Goal: Task Accomplishment & Management: Use online tool/utility

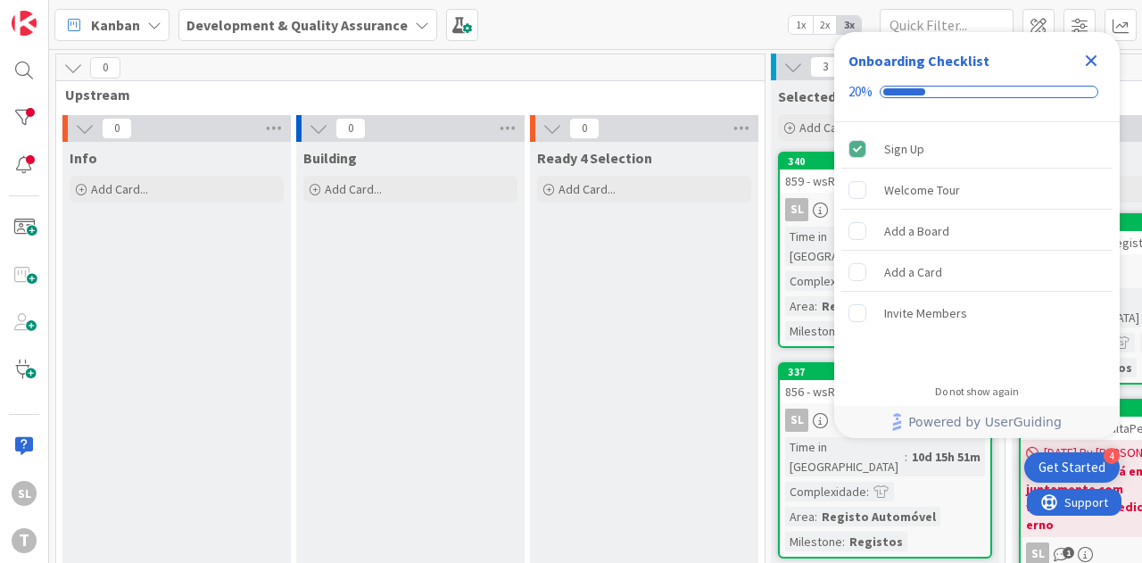
click at [1085, 54] on icon "Close Checklist" at bounding box center [1091, 60] width 21 height 21
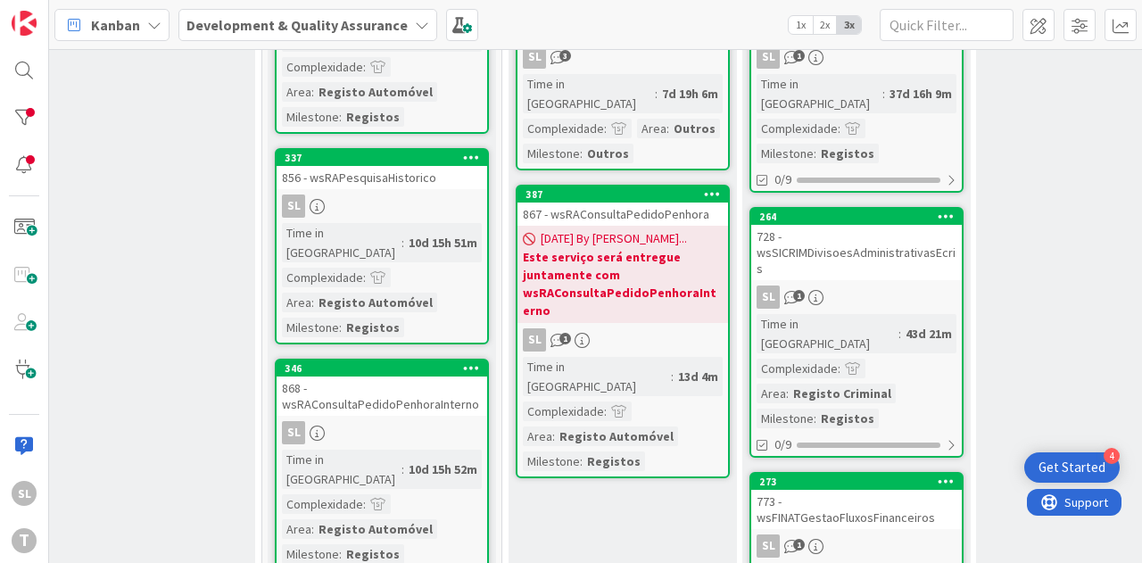
scroll to position [268, 503]
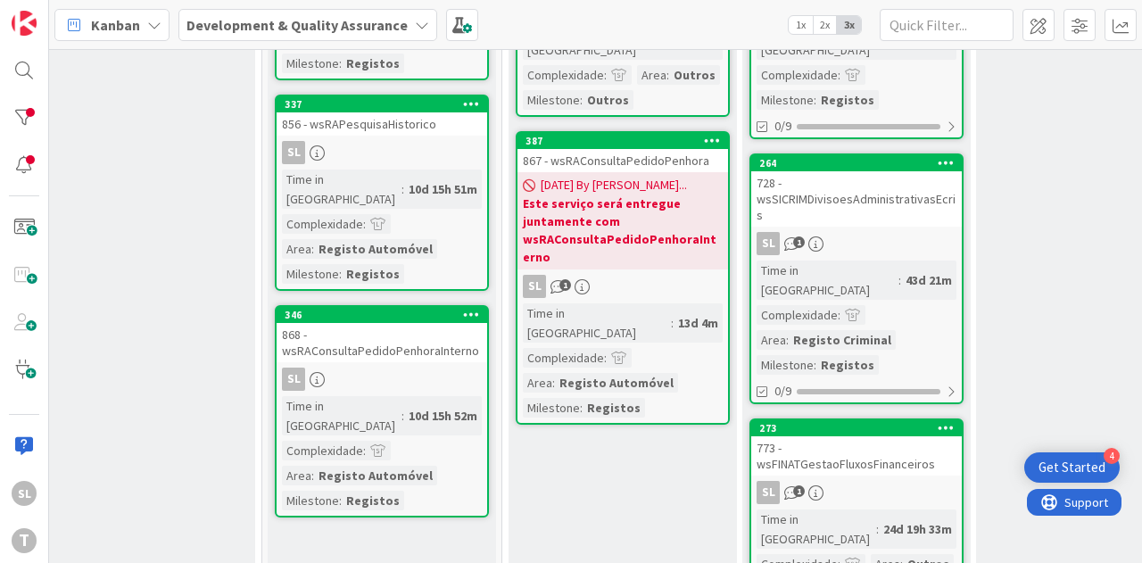
click at [685, 485] on div "Ongoing Add Card... 181 778 - wsIRNSIFFRegistarValoresSCAP SL 3 Time in Column …" at bounding box center [623, 550] width 228 height 1353
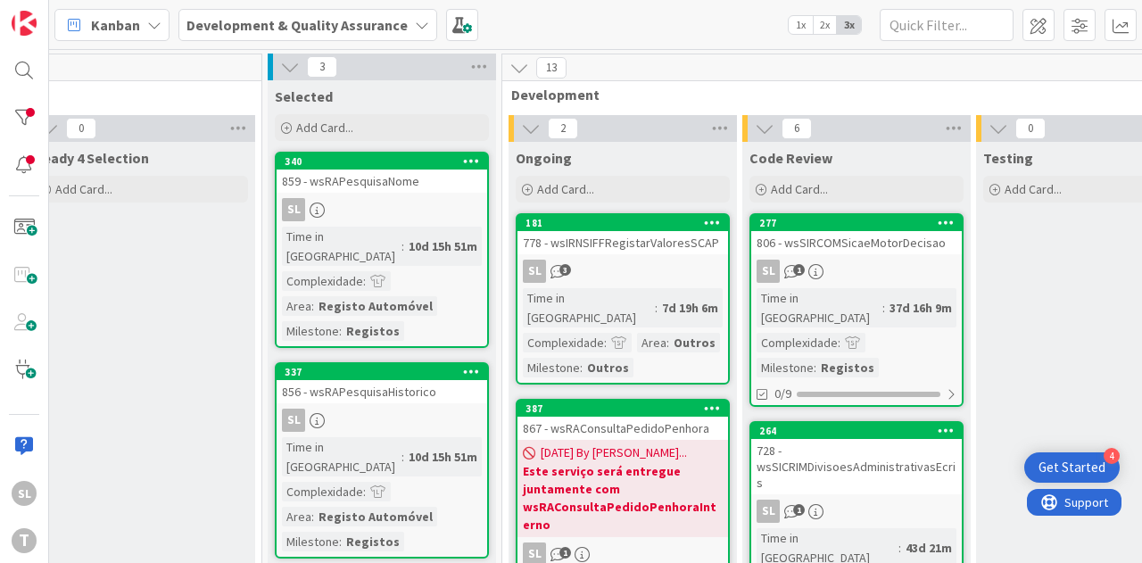
scroll to position [179, 503]
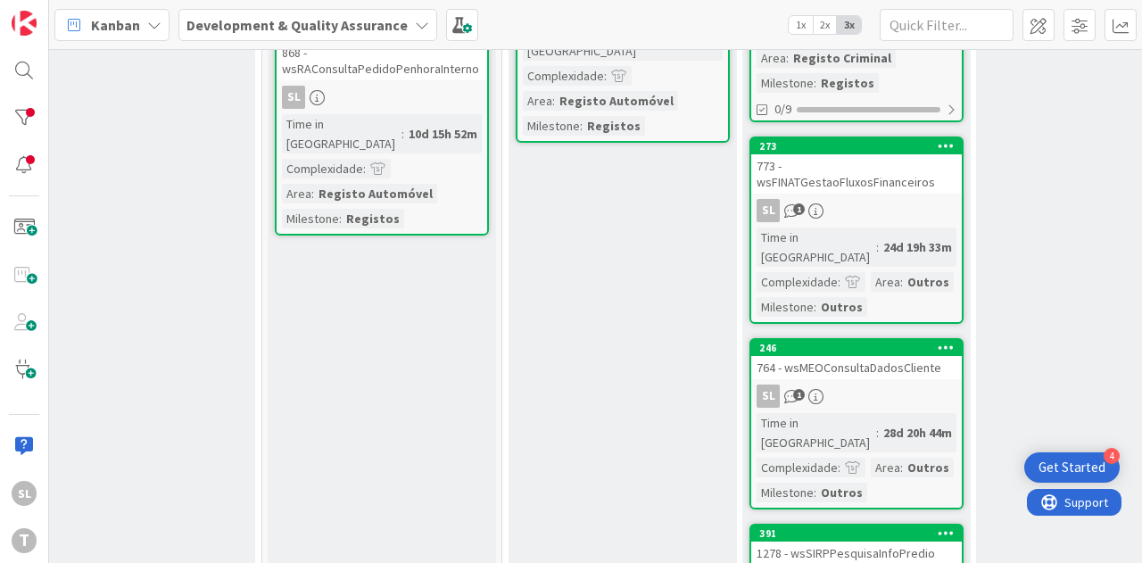
scroll to position [446, 503]
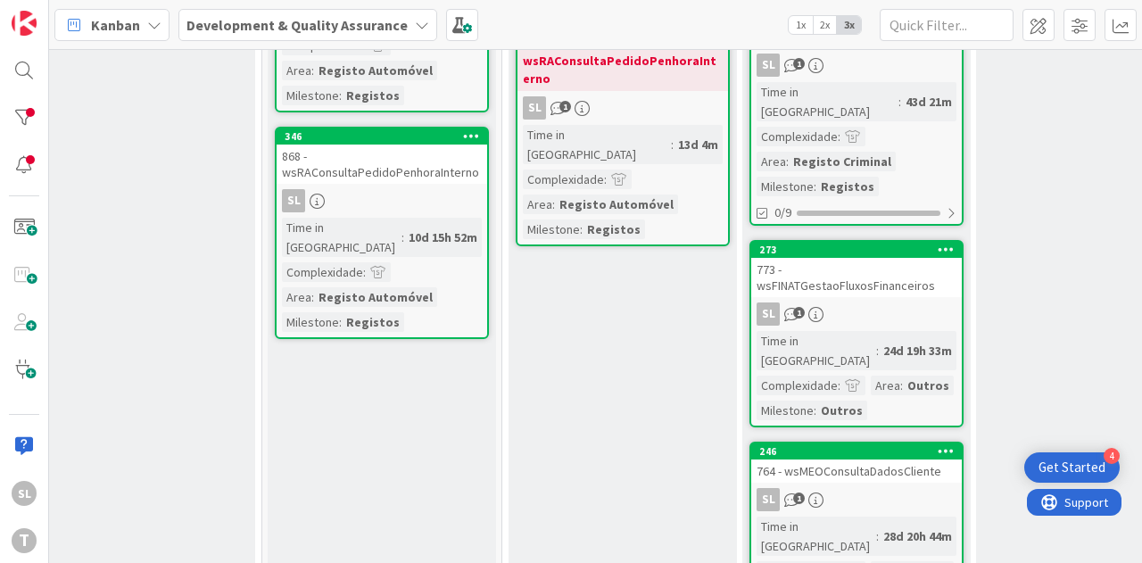
click at [918, 303] on div "SL 1" at bounding box center [857, 314] width 211 height 23
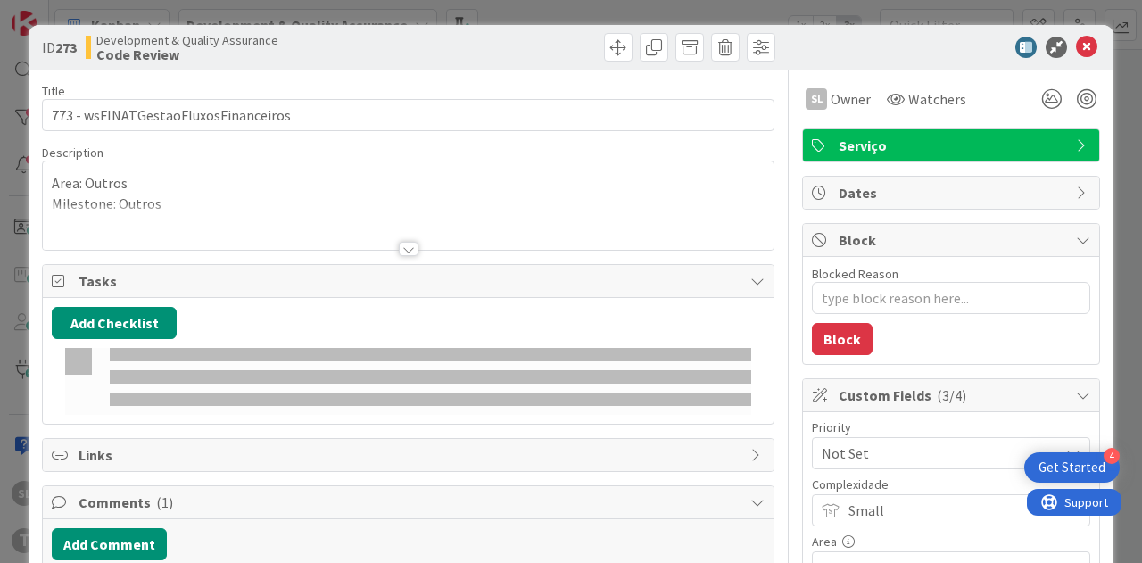
type textarea "x"
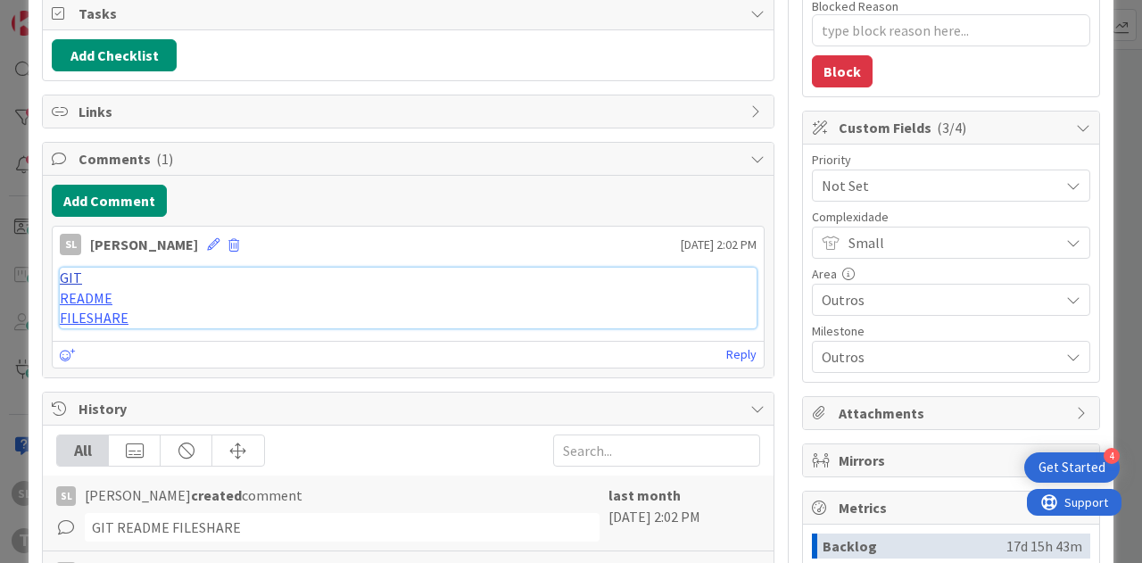
click at [71, 278] on link "GIT" at bounding box center [71, 278] width 22 height 18
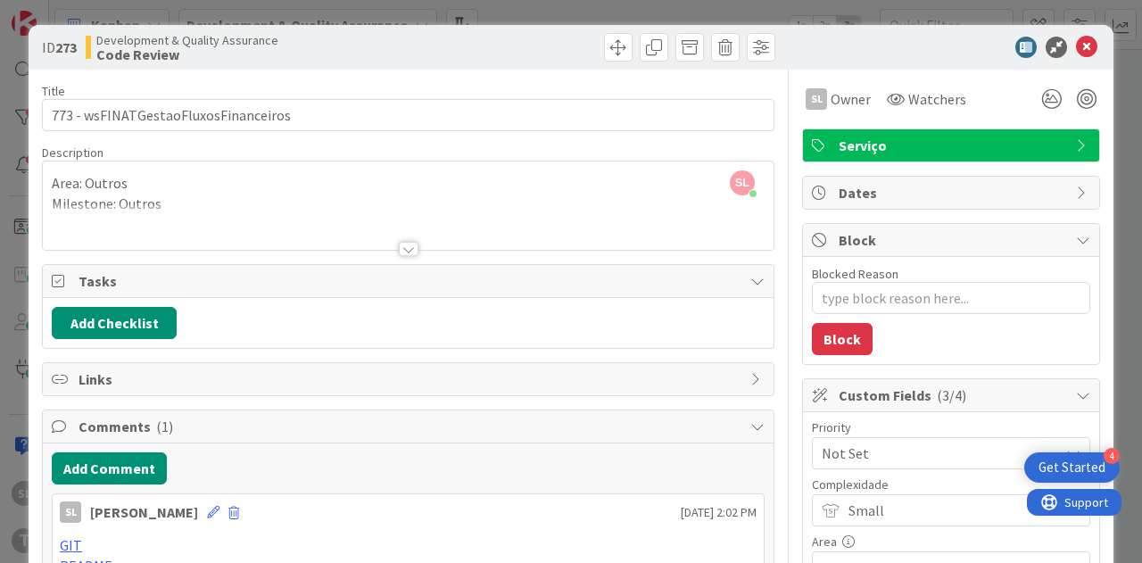
click at [549, 4] on div "ID 273 Development & Quality Assurance Code Review Title 36 / 128 773 - wsFINAT…" at bounding box center [571, 281] width 1142 height 563
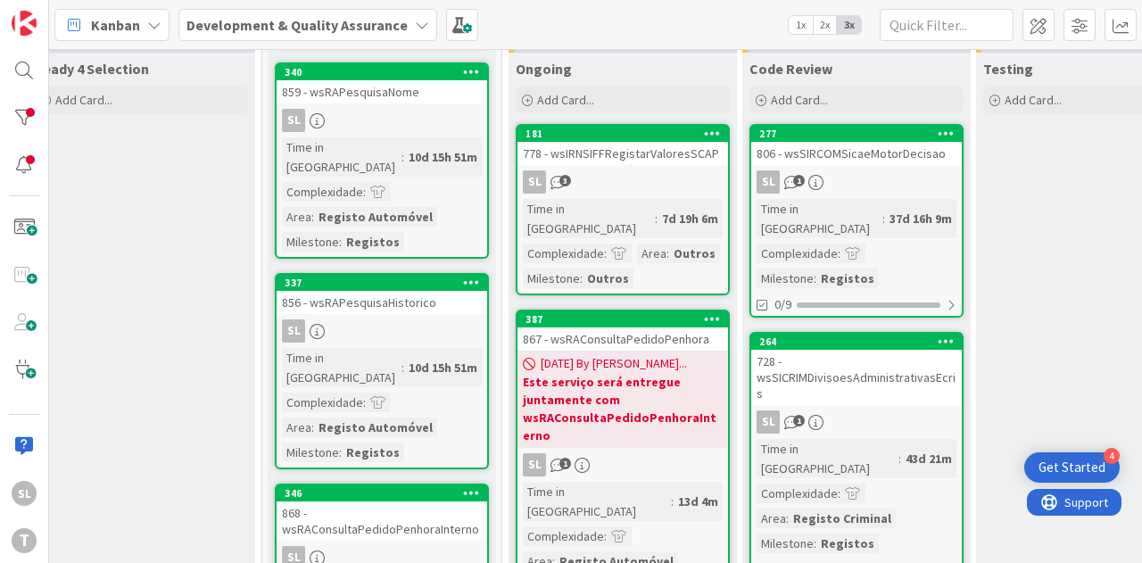
scroll to position [0, 503]
